Goal: Browse casually: Explore the website without a specific task or goal

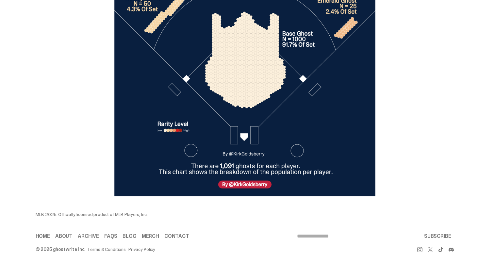
scroll to position [2240, 0]
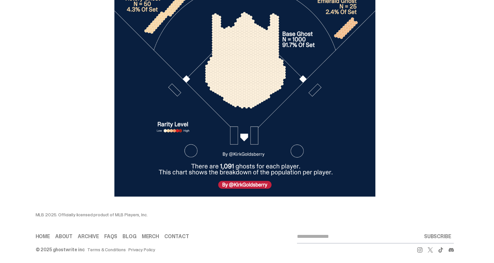
click at [179, 234] on link "Contact" at bounding box center [176, 236] width 25 height 5
click at [180, 234] on link "Contact" at bounding box center [176, 236] width 25 height 5
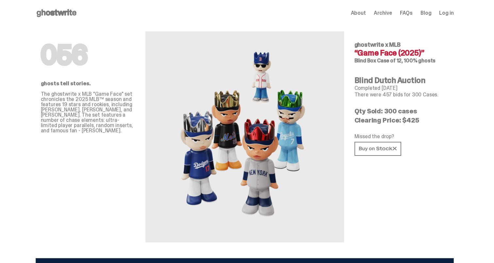
scroll to position [0, 0]
click at [408, 15] on span "FAQs" at bounding box center [406, 12] width 13 height 5
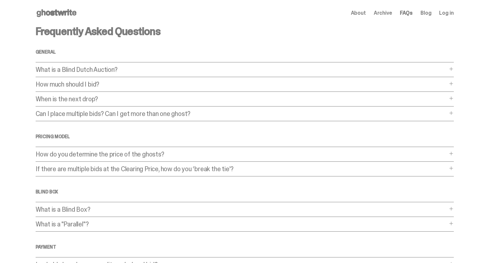
click at [65, 13] on use at bounding box center [57, 13] width 40 height 8
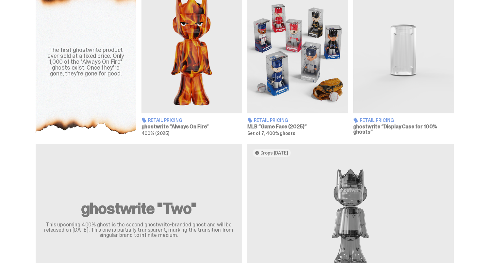
scroll to position [193, 0]
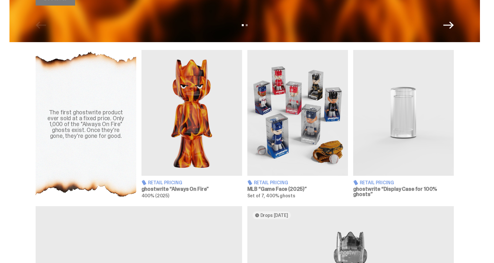
click at [271, 137] on img at bounding box center [297, 113] width 101 height 126
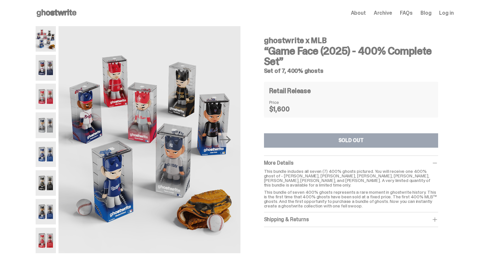
click at [42, 102] on img at bounding box center [46, 97] width 21 height 26
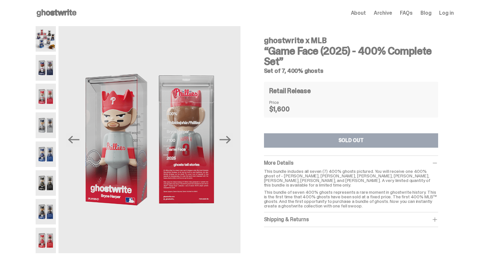
click at [47, 157] on img at bounding box center [46, 155] width 21 height 26
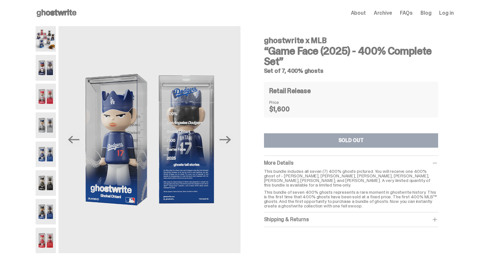
click at [46, 185] on img at bounding box center [46, 183] width 21 height 26
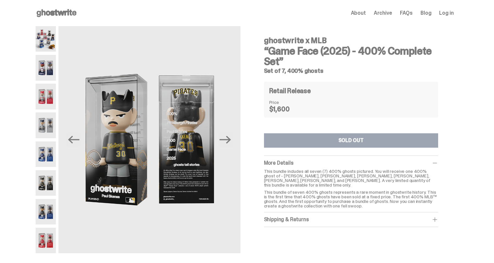
click at [46, 211] on img at bounding box center [46, 212] width 21 height 26
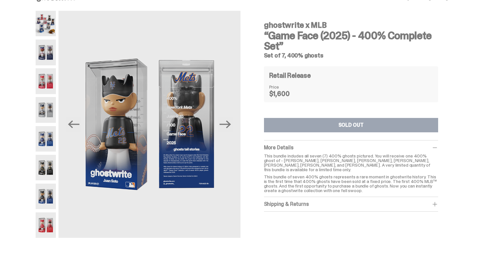
scroll to position [16, 0]
click at [45, 224] on img at bounding box center [46, 225] width 21 height 26
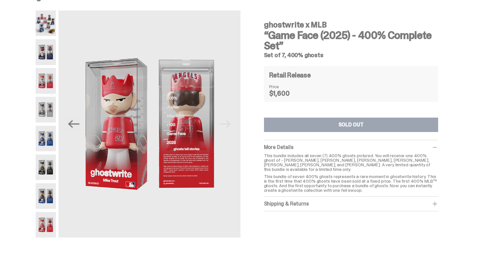
click at [45, 198] on img at bounding box center [46, 196] width 21 height 26
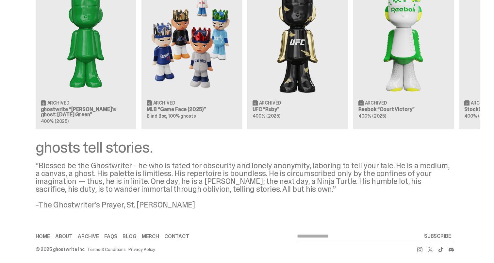
scroll to position [528, 0]
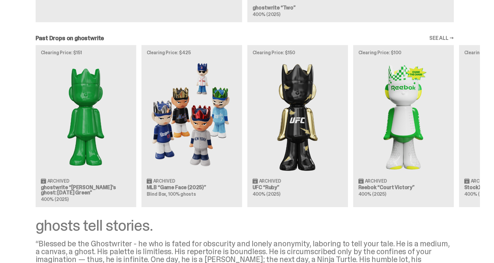
click at [190, 118] on img at bounding box center [192, 116] width 90 height 113
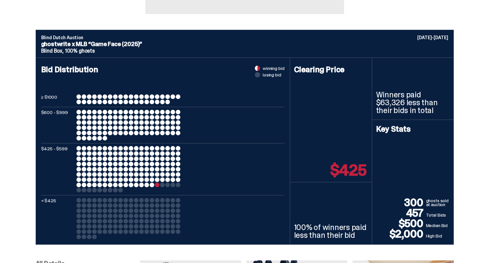
scroll to position [230, 0]
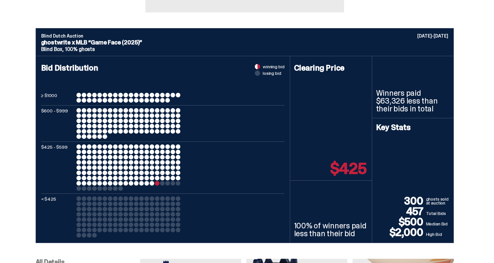
click at [160, 185] on div at bounding box center [157, 183] width 5 height 5
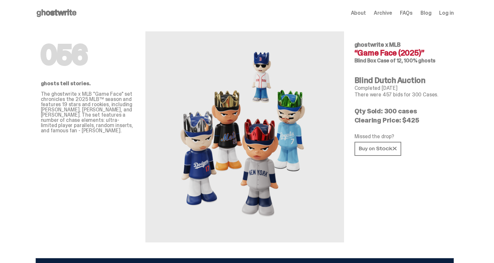
scroll to position [0, 0]
